Goal: Navigation & Orientation: Find specific page/section

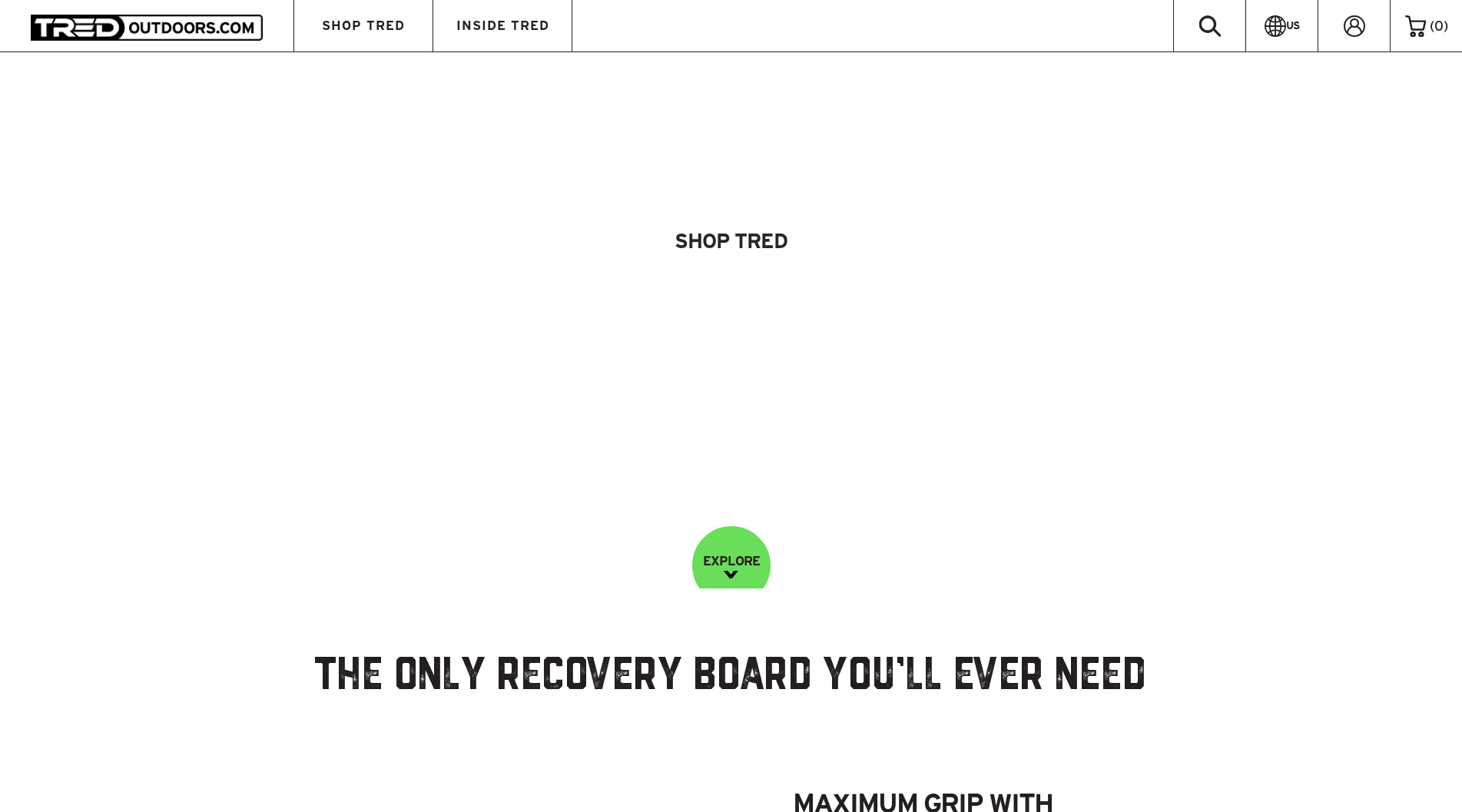
scroll to position [77, 0]
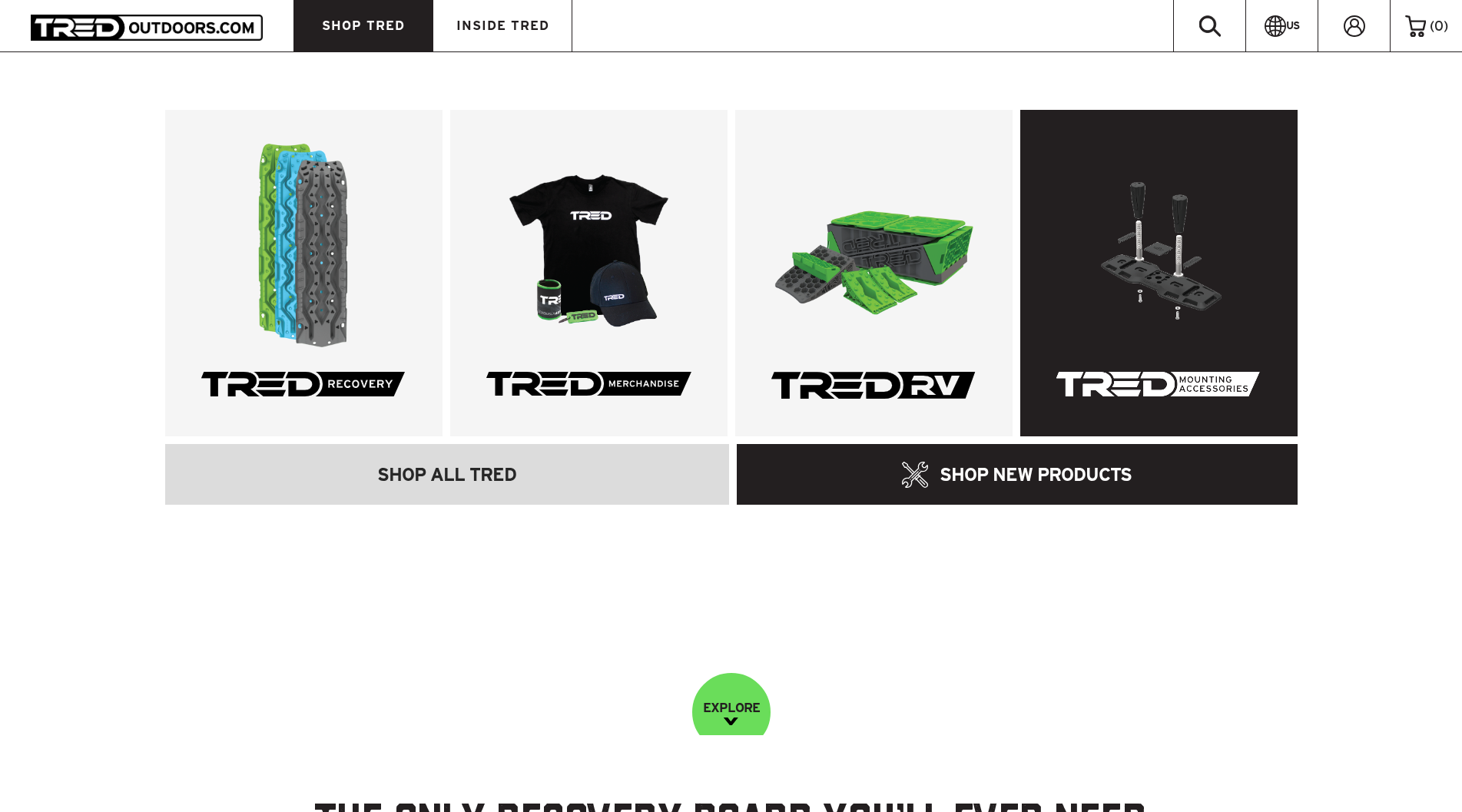
click at [1169, 294] on link at bounding box center [1158, 273] width 277 height 326
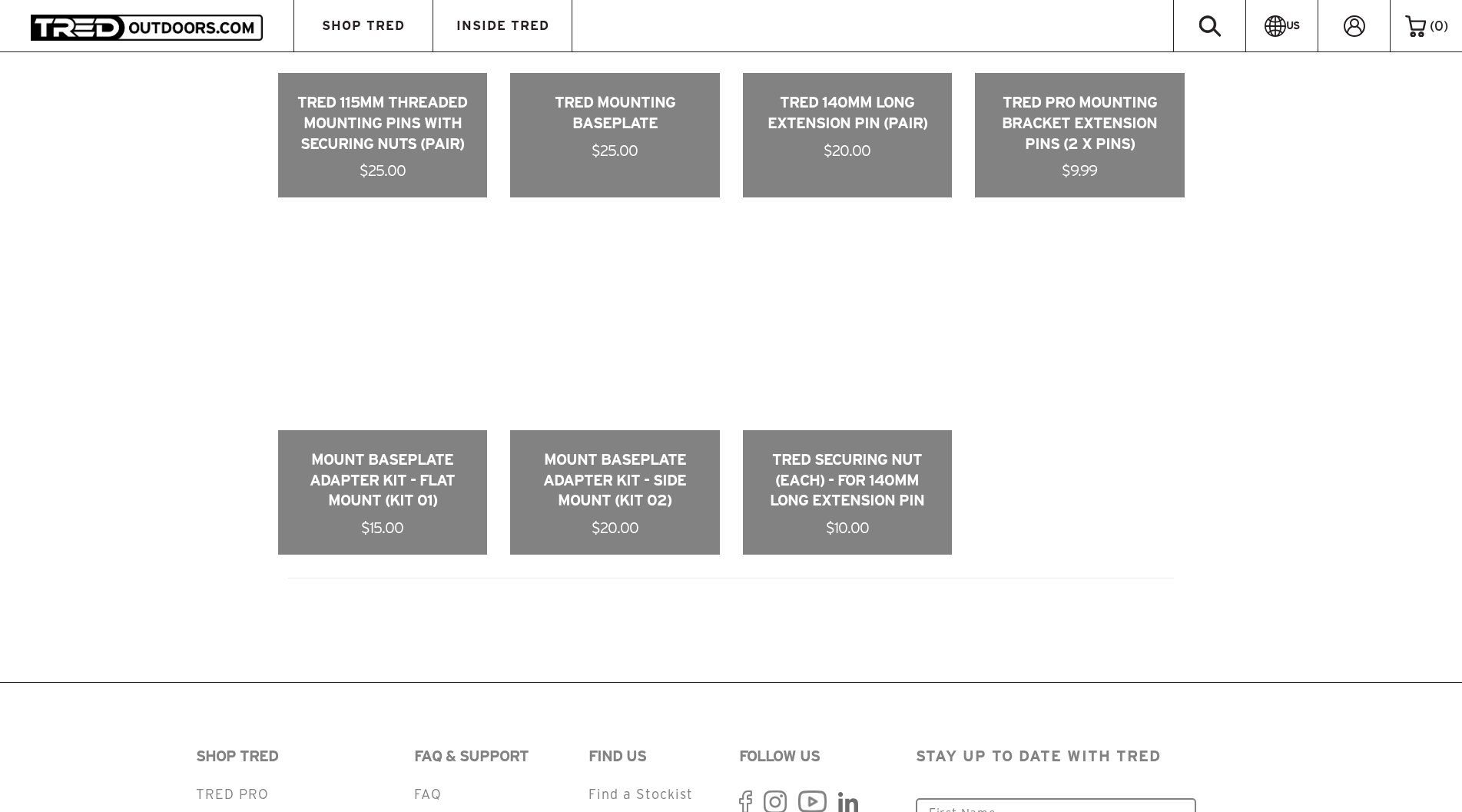
scroll to position [1436, 0]
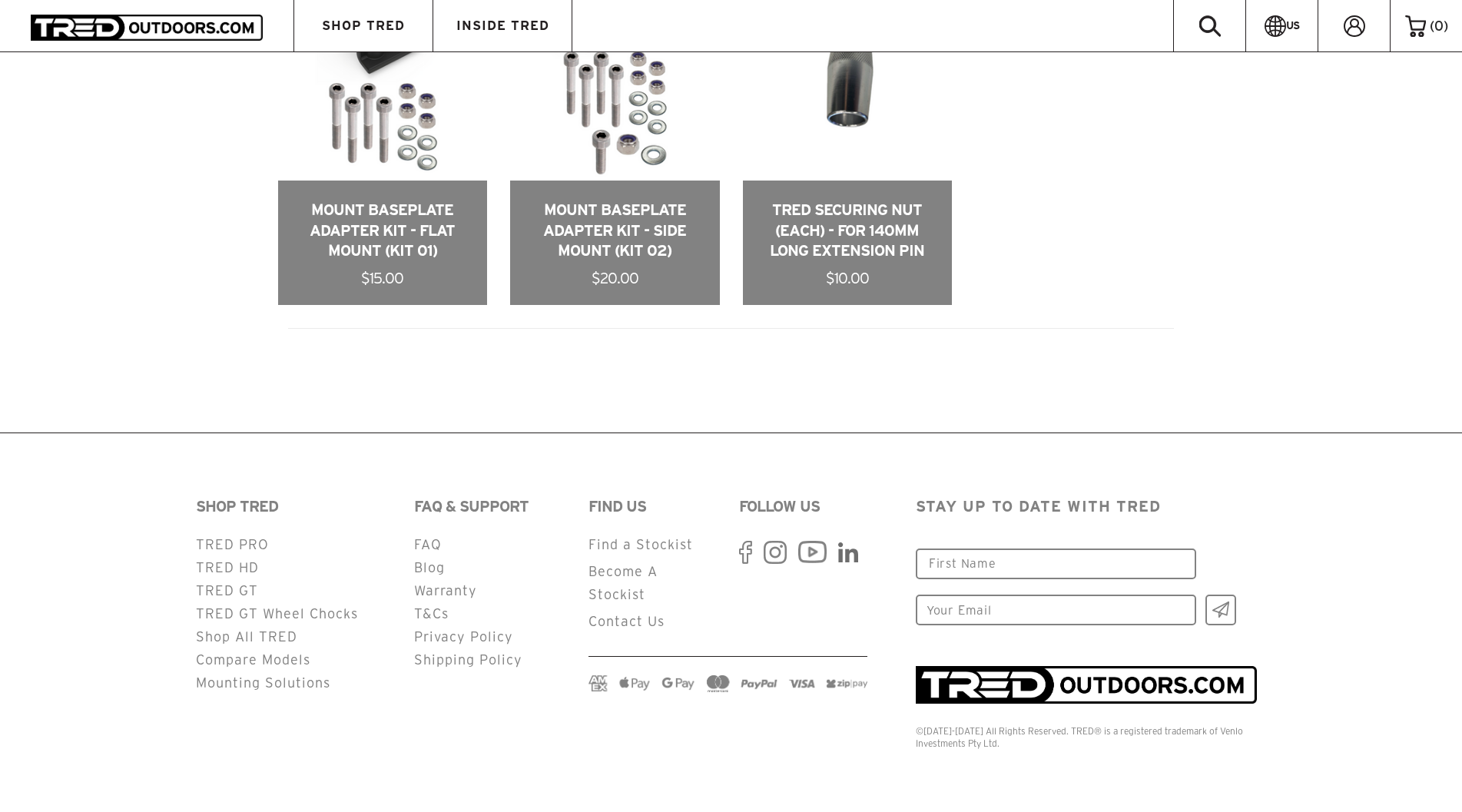
click at [1124, 769] on footer "SHOP TRED TRED PRO TRED HD TRED GT TRED GT Wheel Chocks Shop All TRED Compare M…" at bounding box center [731, 622] width 1462 height 380
drag, startPoint x: 1052, startPoint y: 733, endPoint x: 1071, endPoint y: 731, distance: 19.1
click at [1071, 731] on div "©[DATE]-[DATE] All Rights Reserved. TRED® is a registered trademark of Venlo In…" at bounding box center [1091, 737] width 351 height 25
copy div "TRED"
